Goal: Book appointment/travel/reservation

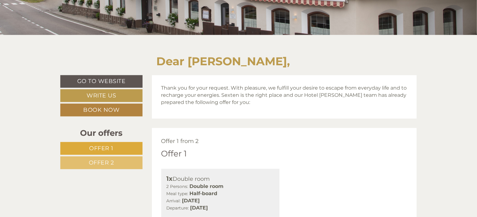
scroll to position [206, 0]
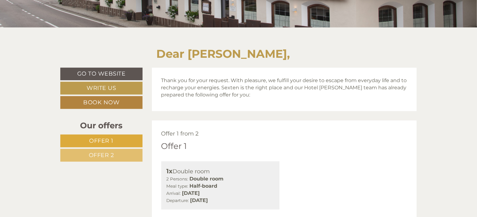
drag, startPoint x: 0, startPoint y: 0, endPoint x: 150, endPoint y: 115, distance: 189.0
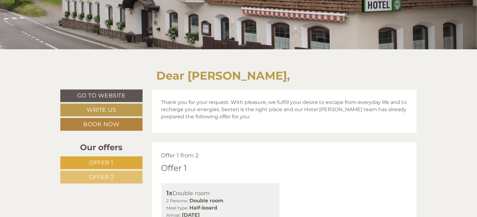
scroll to position [180, 0]
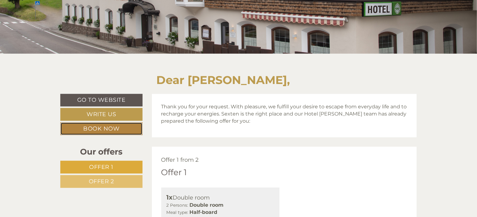
click at [91, 131] on link "Book now" at bounding box center [101, 129] width 82 height 13
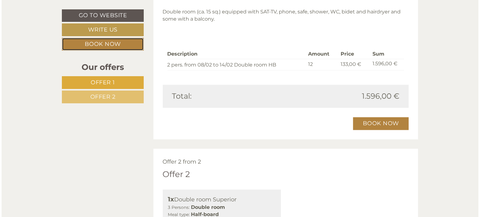
scroll to position [549, 0]
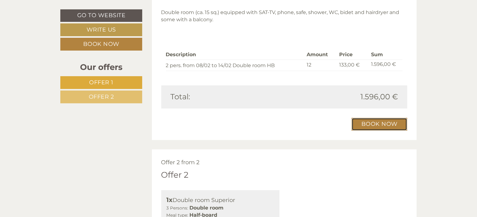
click at [391, 130] on link "Book now" at bounding box center [380, 124] width 56 height 13
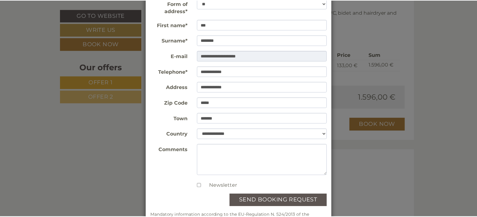
scroll to position [0, 0]
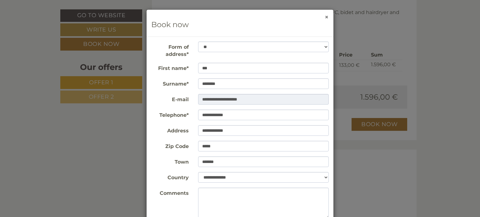
click at [327, 19] on button "×" at bounding box center [327, 17] width 4 height 7
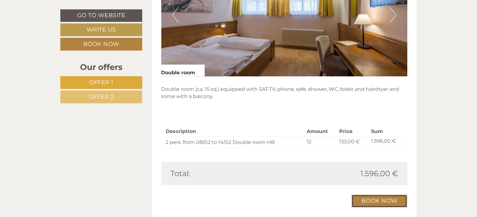
scroll to position [472, 0]
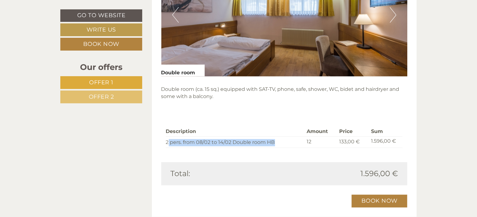
drag, startPoint x: 168, startPoint y: 142, endPoint x: 277, endPoint y: 143, distance: 108.8
click at [277, 143] on td "2 pers. from 08/02 to 14/02 Double room HB" at bounding box center [235, 142] width 139 height 11
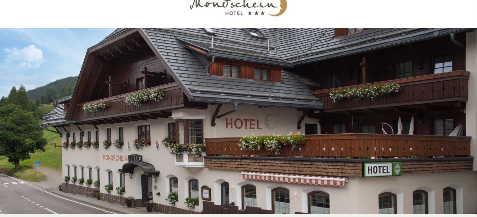
scroll to position [0, 0]
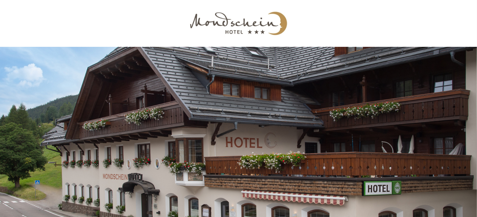
click at [213, 21] on div at bounding box center [238, 23] width 350 height 41
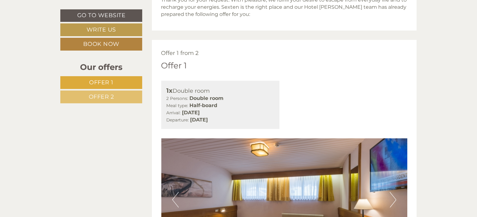
scroll to position [286, 0]
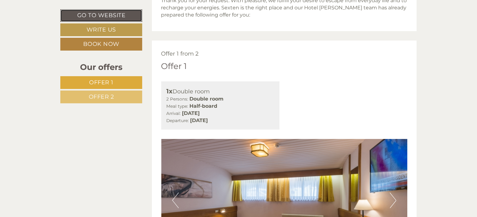
click at [84, 13] on link "Go to website" at bounding box center [101, 15] width 82 height 13
